Goal: Task Accomplishment & Management: Manage account settings

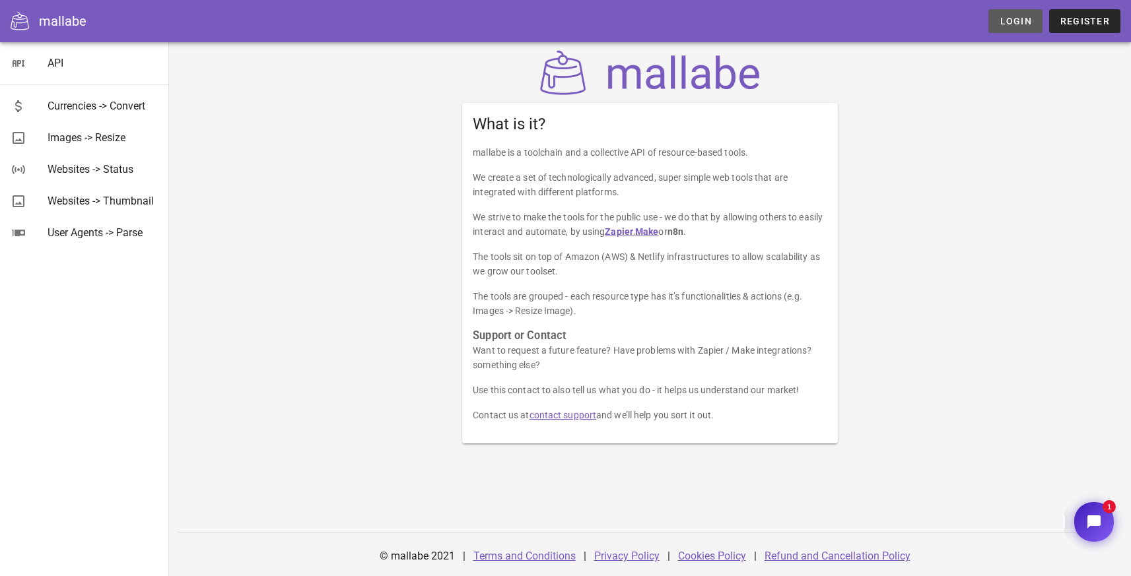
click at [1002, 20] on span "Login" at bounding box center [1015, 21] width 32 height 11
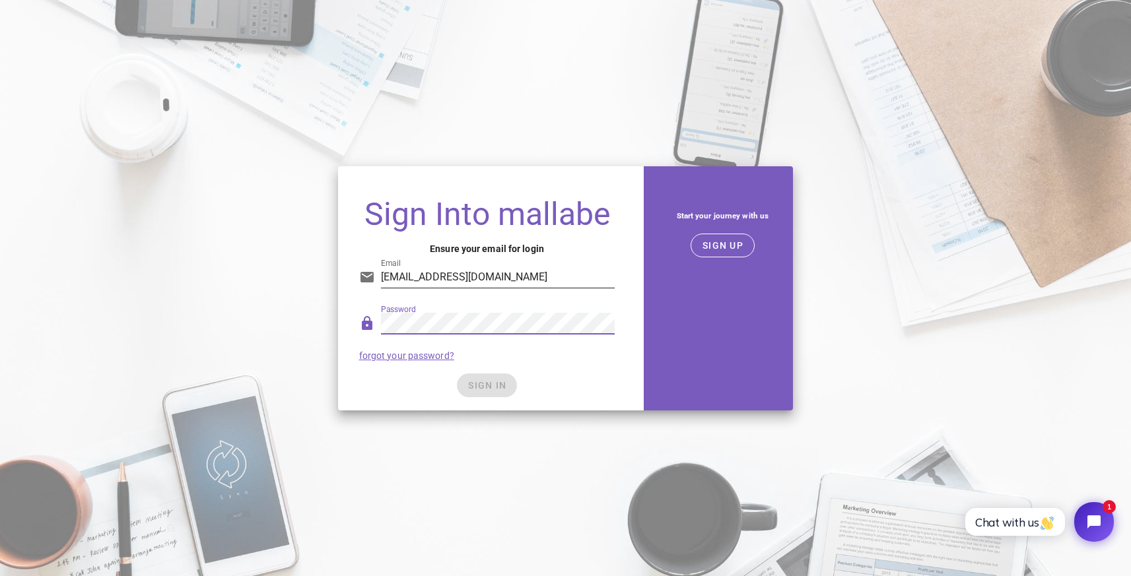
click at [443, 270] on input "hello+mallabe2@trywebtec.com" at bounding box center [498, 277] width 234 height 21
type input "hello+mallabe@trywebtec.com"
click at [475, 386] on span "SIGN IN" at bounding box center [486, 385] width 39 height 11
